Goal: Transaction & Acquisition: Subscribe to service/newsletter

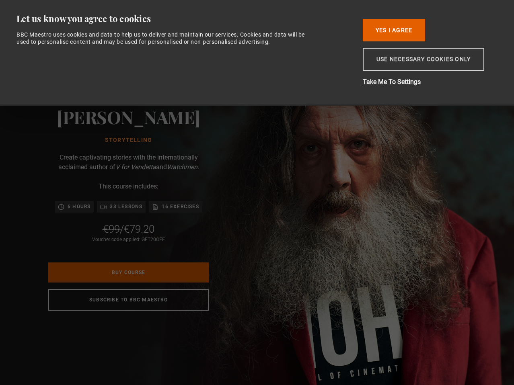
click at [430, 58] on button "Use necessary cookies only" at bounding box center [424, 59] width 122 height 23
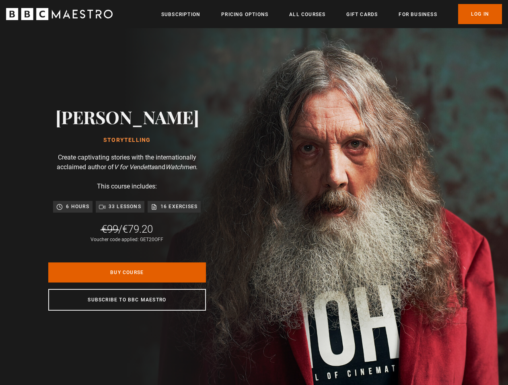
scroll to position [0, 102]
click at [188, 15] on link "Subscription" at bounding box center [180, 14] width 39 height 8
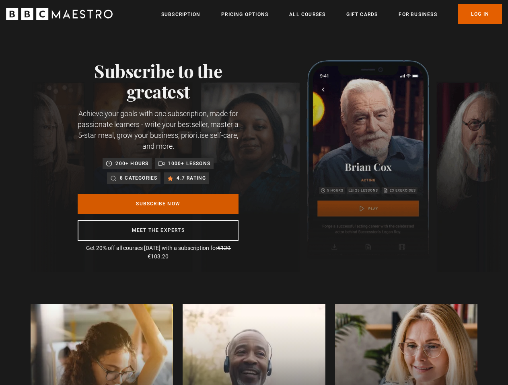
scroll to position [0, 204]
click at [313, 13] on link "All Courses" at bounding box center [307, 14] width 36 height 8
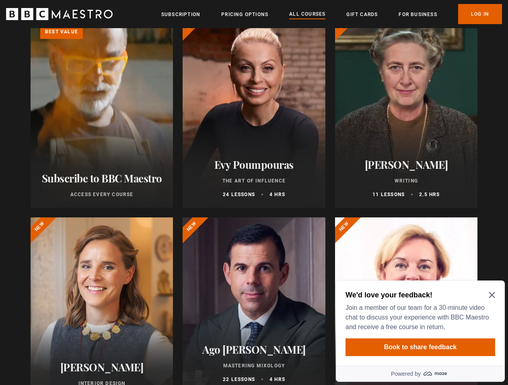
scroll to position [117, 0]
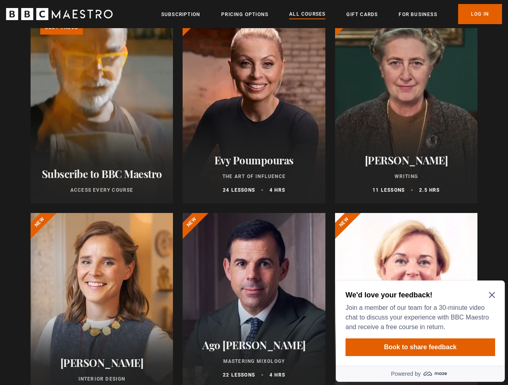
drag, startPoint x: 512, startPoint y: 29, endPoint x: 526, endPoint y: 39, distance: 17.9
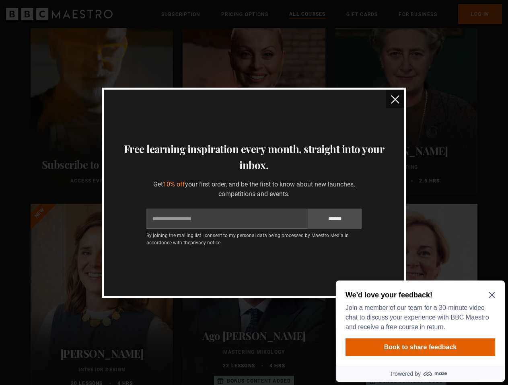
scroll to position [0, 0]
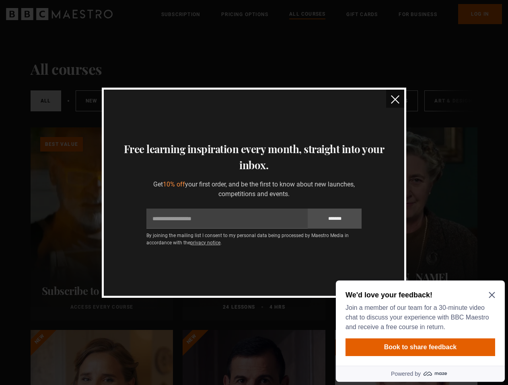
click at [396, 98] on img "close" at bounding box center [395, 99] width 8 height 8
